Goal: Task Accomplishment & Management: Manage account settings

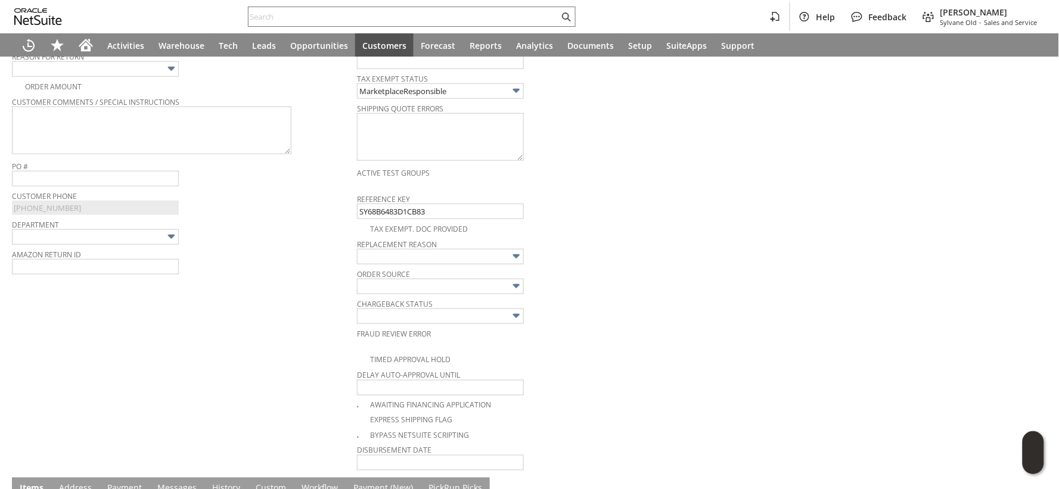
scroll to position [305, 0]
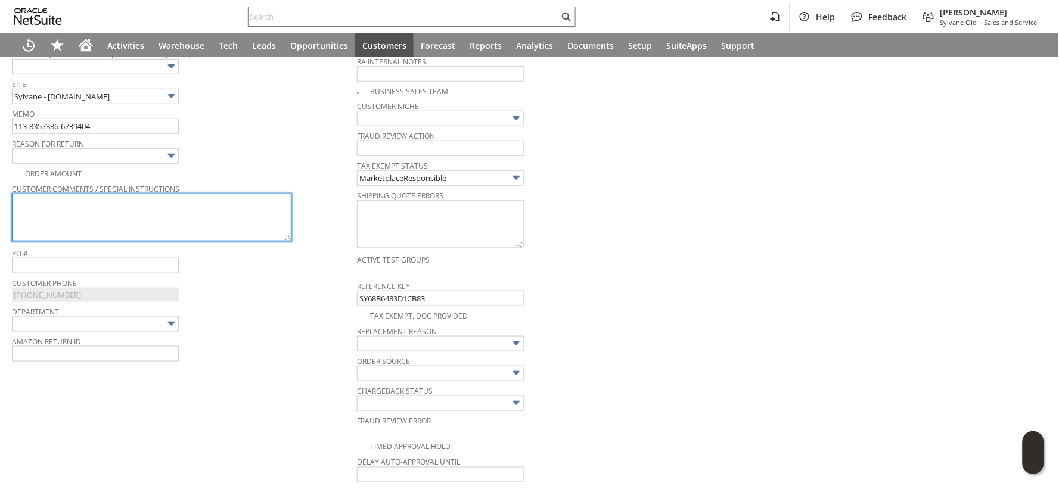
click at [221, 211] on textarea at bounding box center [151, 218] width 279 height 48
paste textarea "We're looking for bigger that this."
type textarea "We're looking for bigger that this."
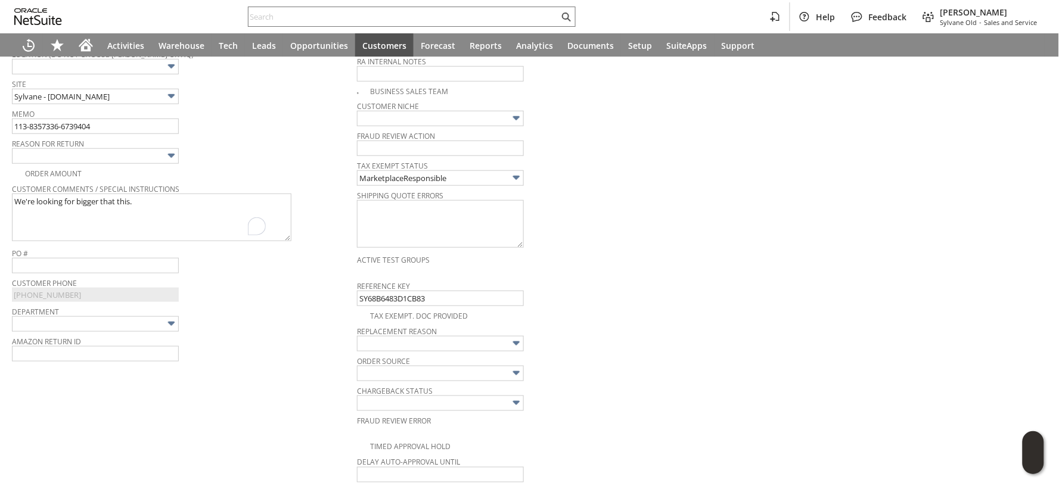
click at [169, 158] on img at bounding box center [171, 156] width 14 height 14
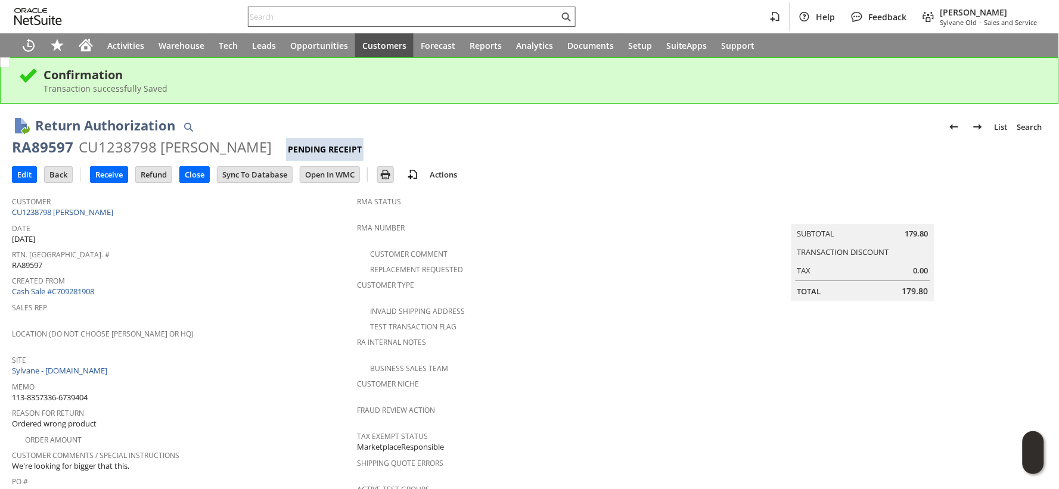
click at [306, 20] on input "text" at bounding box center [403, 17] width 310 height 14
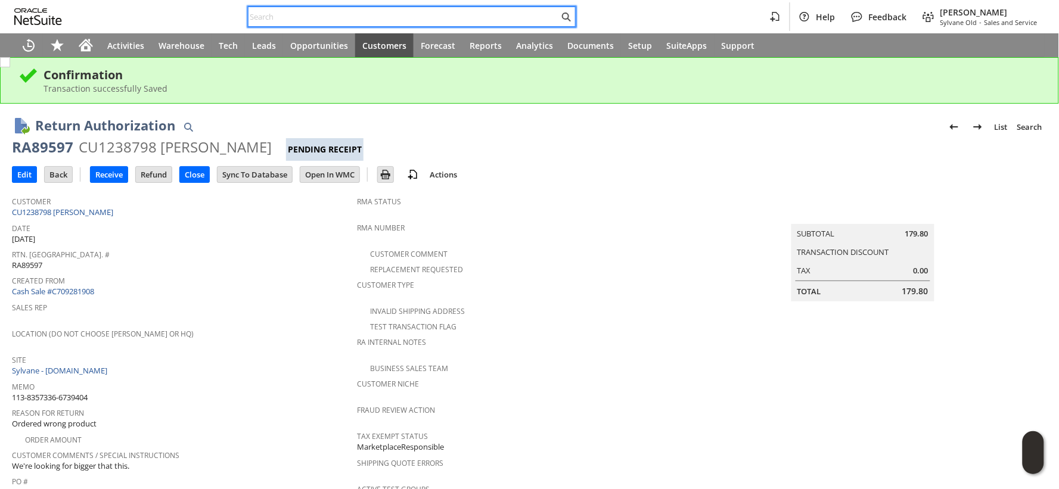
paste input "113-8611086-1259454"
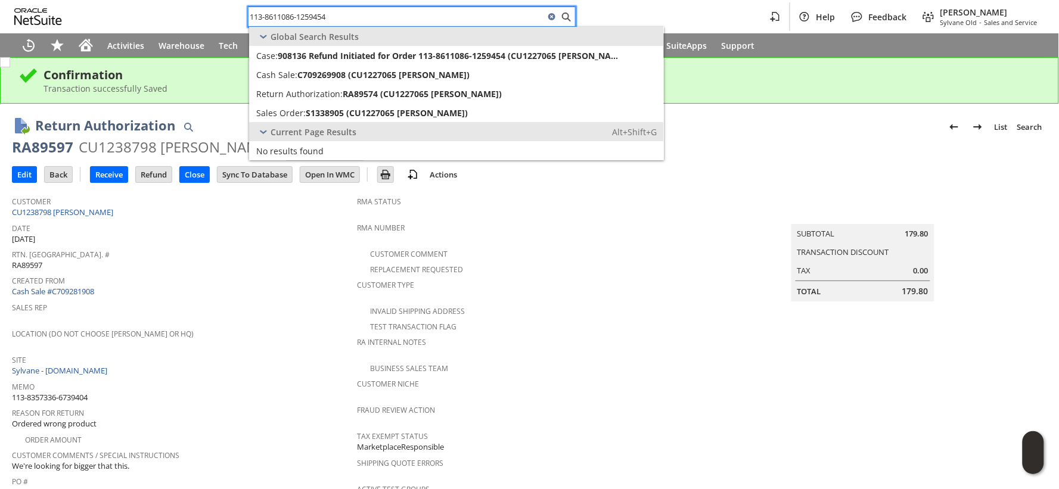
click at [266, 15] on input "113-8611086-1259454" at bounding box center [396, 17] width 296 height 14
paste input "4-3576049-5349023"
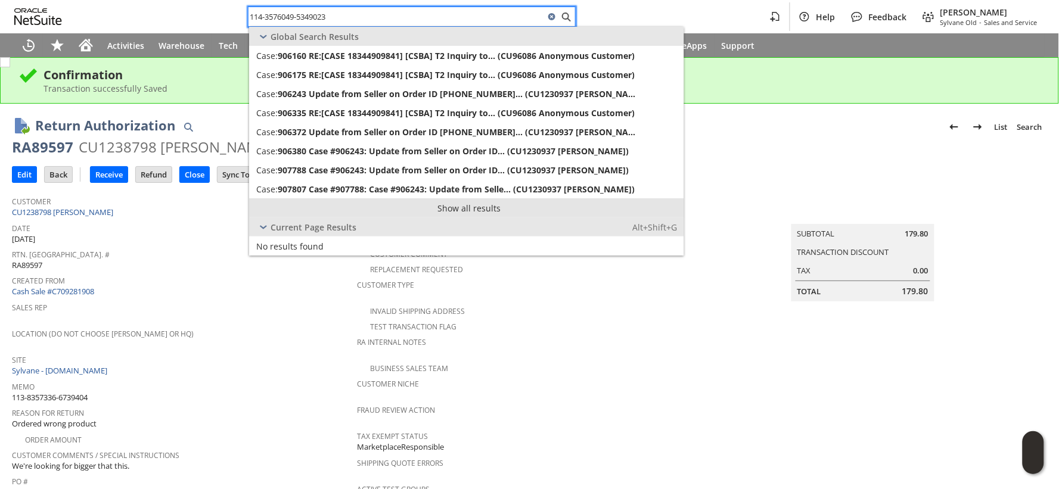
type input "114-3576049-5349023"
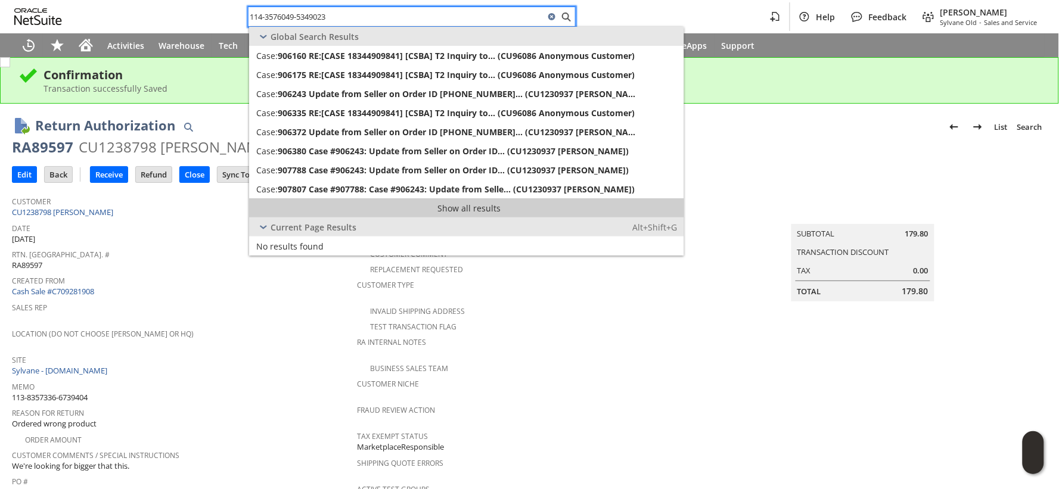
click at [477, 212] on link "Show all results" at bounding box center [466, 207] width 435 height 19
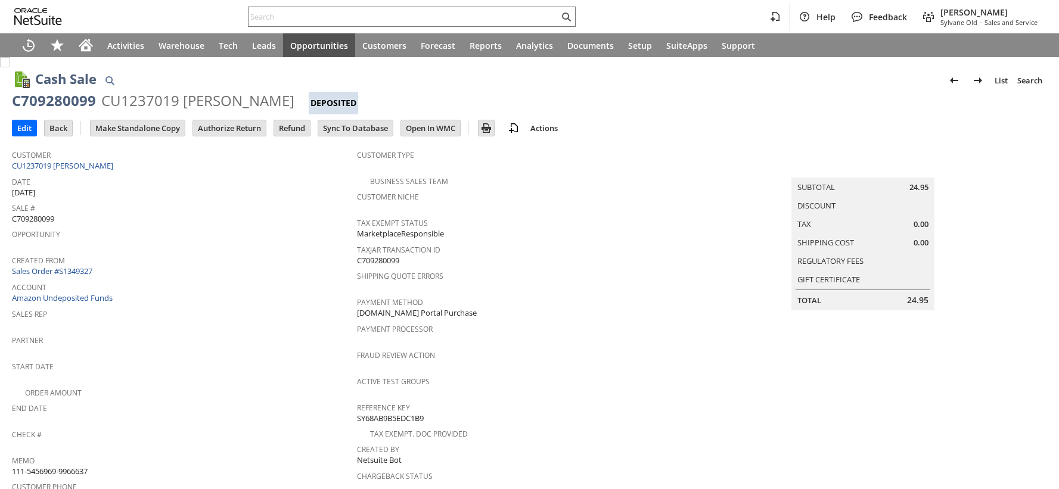
click at [239, 132] on input "Authorize Return" at bounding box center [229, 127] width 73 height 15
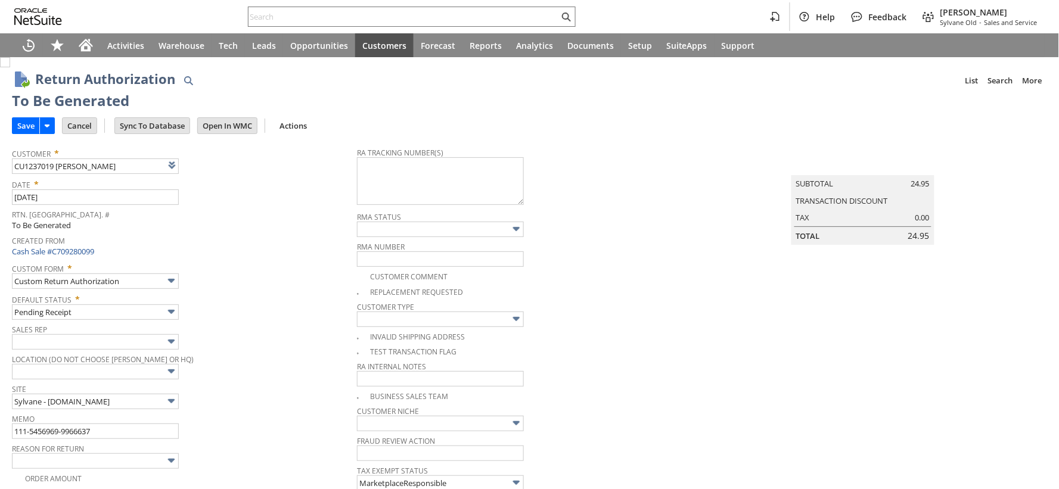
type input "Add"
type input "Copy Previous"
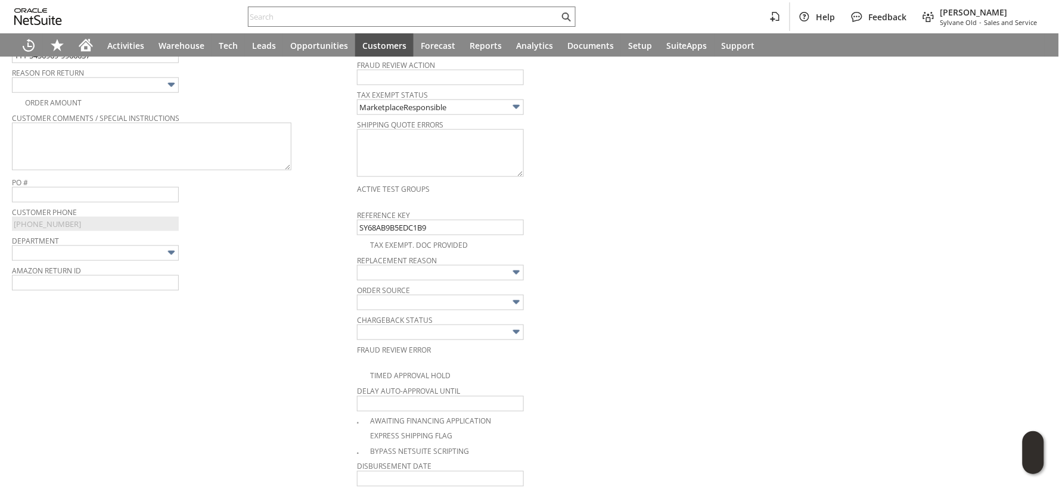
scroll to position [371, 0]
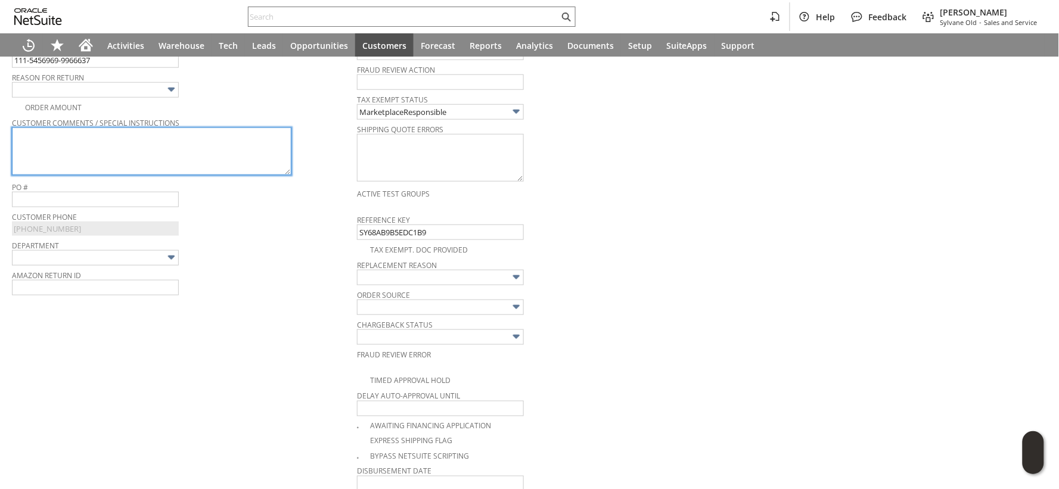
click at [150, 155] on textarea at bounding box center [151, 152] width 279 height 48
paste textarea "not the right size"
type textarea "not the right size"
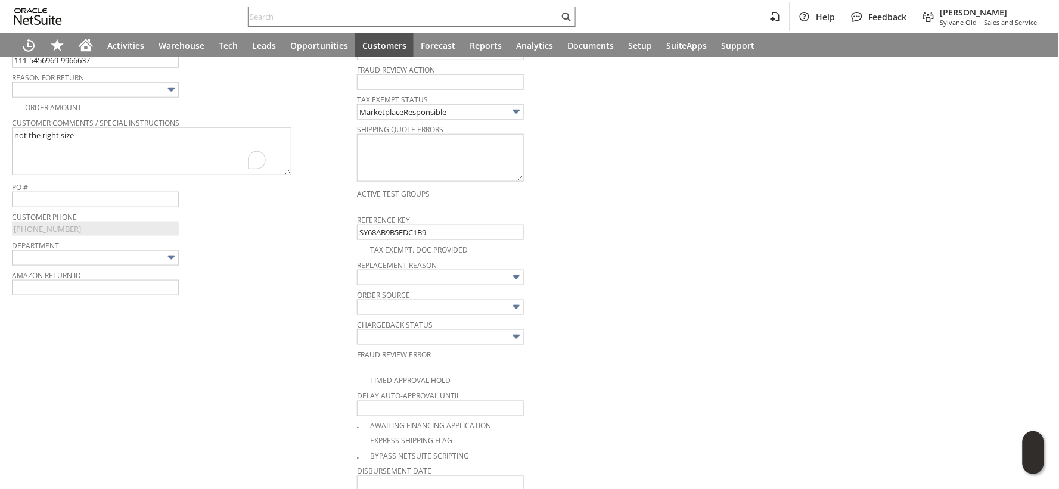
click at [166, 95] on img at bounding box center [171, 90] width 14 height 14
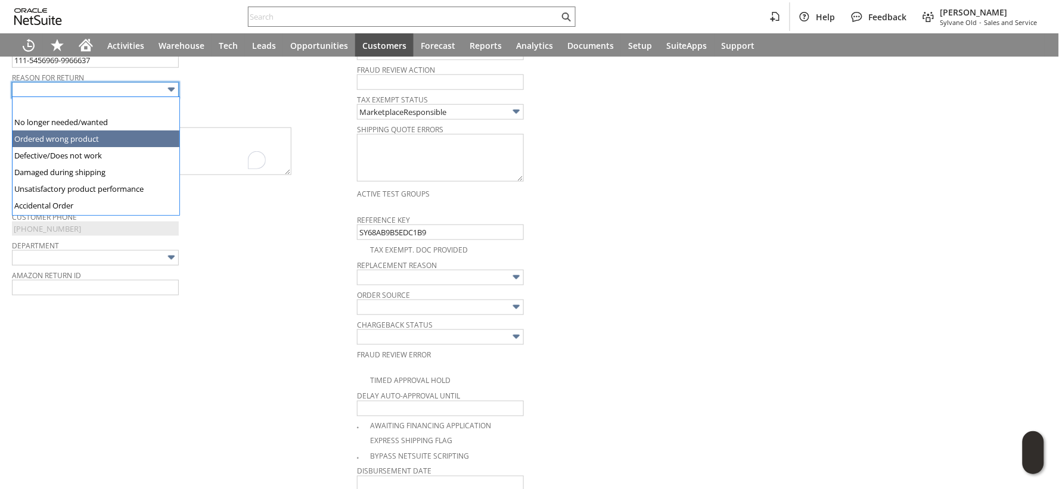
type input "Ordered wrong product"
